Goal: Task Accomplishment & Management: Complete application form

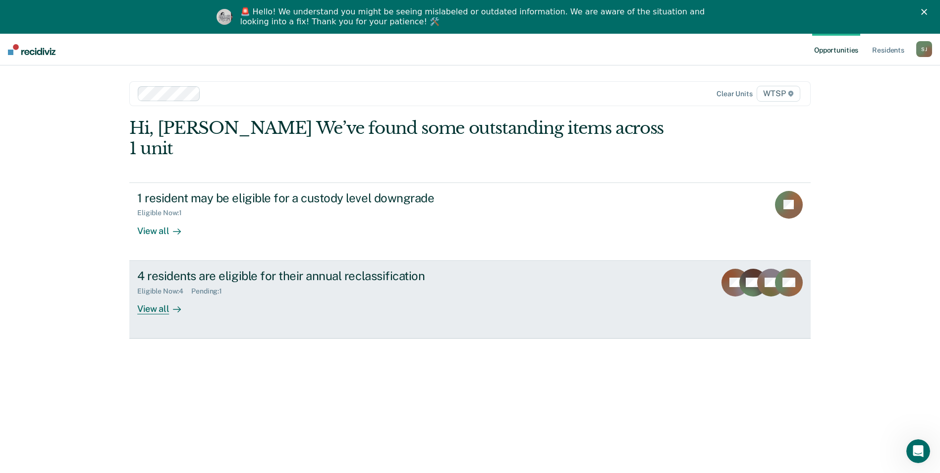
click at [147, 295] on div "View all" at bounding box center [165, 304] width 56 height 19
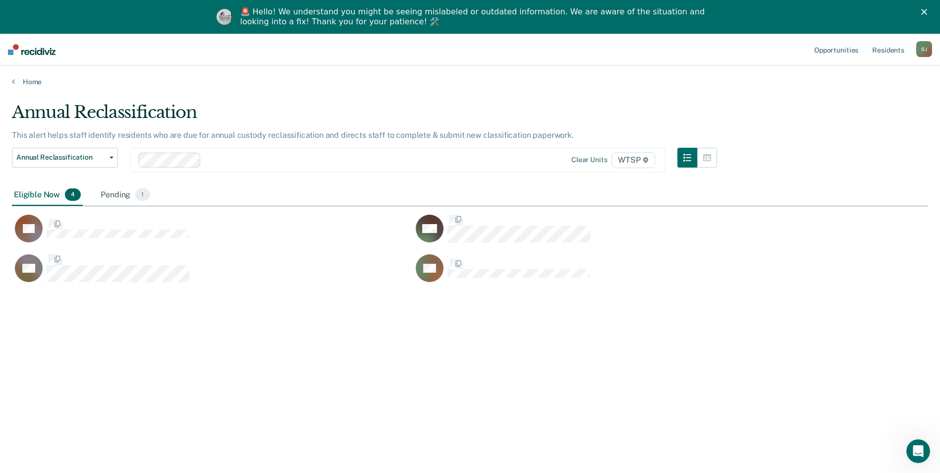
scroll to position [323, 909]
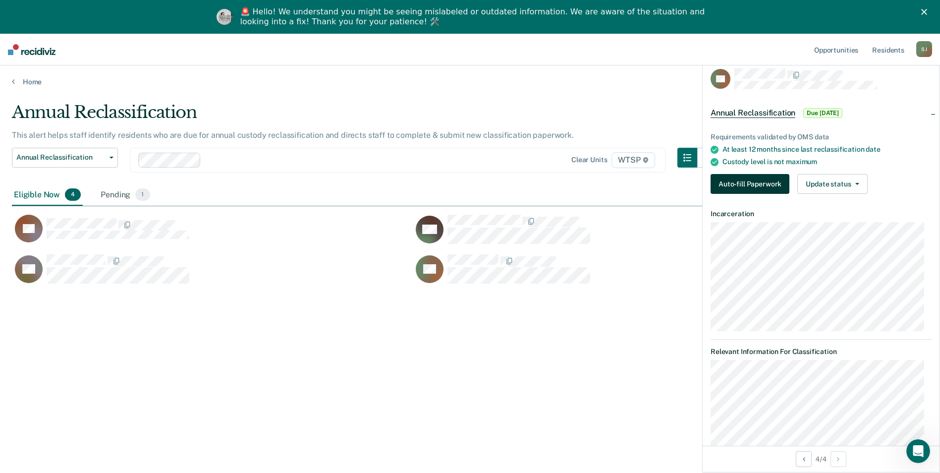
click at [749, 181] on button "Auto-fill Paperwork" at bounding box center [750, 184] width 79 height 20
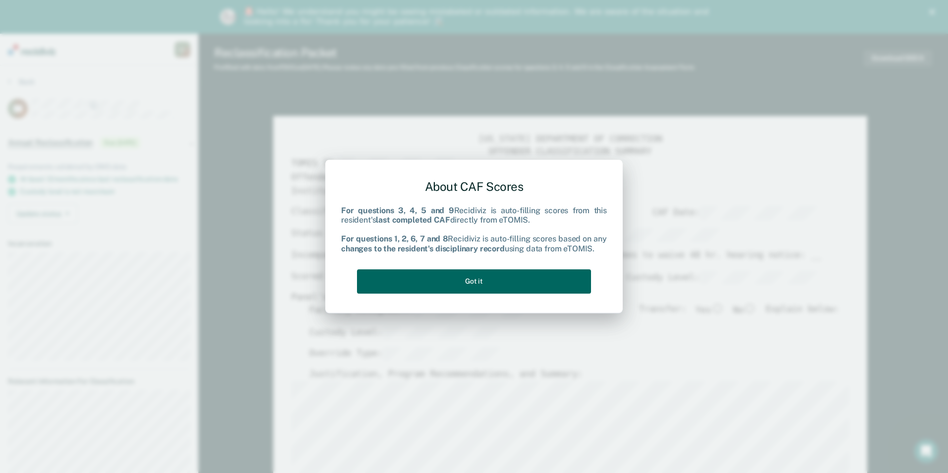
click at [475, 282] on button "Got it" at bounding box center [474, 281] width 234 height 24
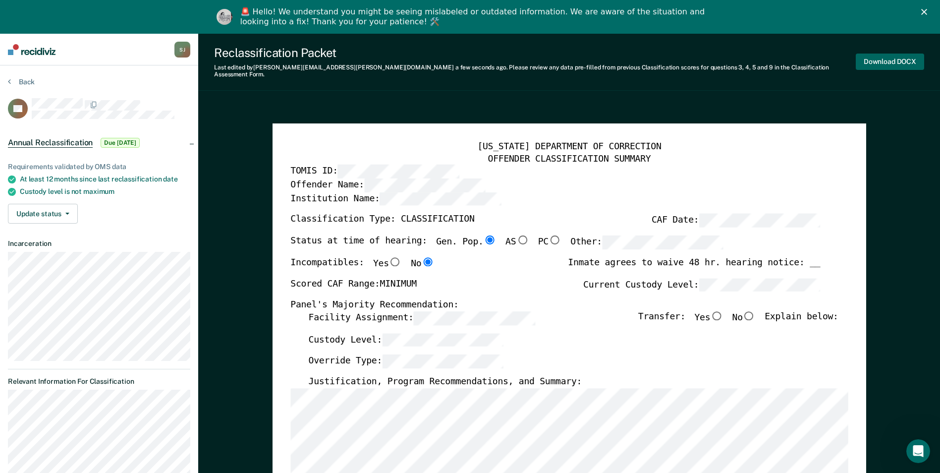
click at [886, 57] on button "Download DOCX" at bounding box center [890, 62] width 68 height 16
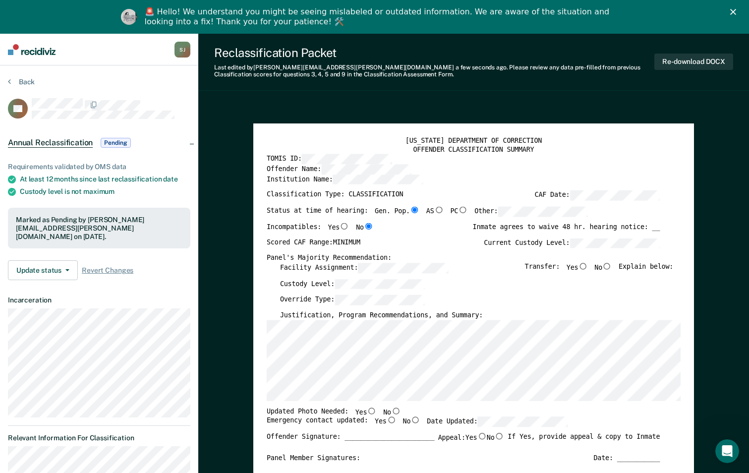
type textarea "x"
